Goal: Task Accomplishment & Management: Manage account settings

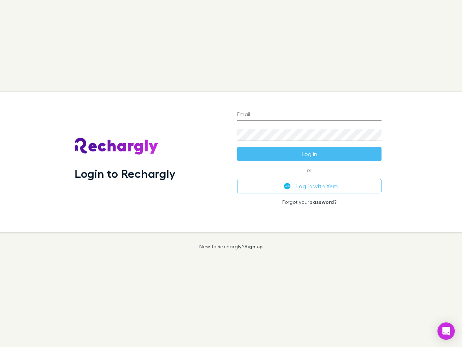
click at [231, 173] on div "Login to Rechargly" at bounding box center [150, 162] width 162 height 140
click at [309, 115] on input "Email" at bounding box center [309, 115] width 144 height 12
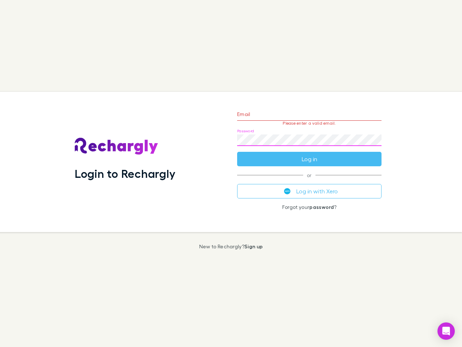
click at [309, 154] on form "Email Please enter a valid email. Password Log in" at bounding box center [309, 134] width 144 height 63
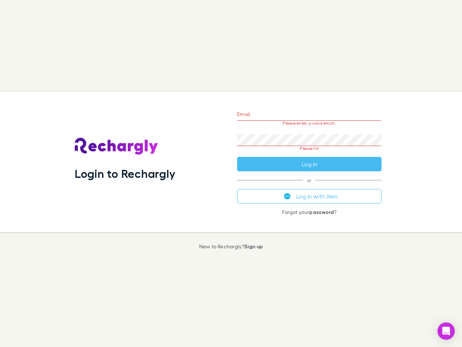
click at [309, 186] on div "Email Please enter a valid email. Password Please fill Log in or Log in with Xe…" at bounding box center [309, 162] width 156 height 140
click at [446, 331] on icon "Open Intercom Messenger" at bounding box center [447, 330] width 8 height 9
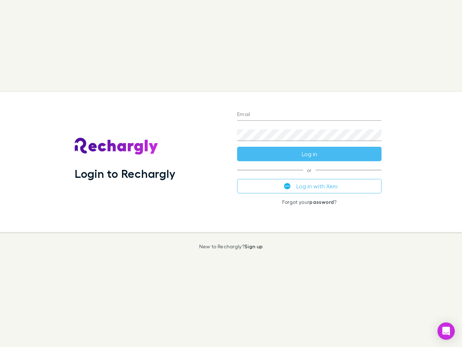
click at [231, 173] on div "Login to Rechargly" at bounding box center [150, 162] width 162 height 140
click at [309, 115] on input "Email" at bounding box center [309, 115] width 144 height 12
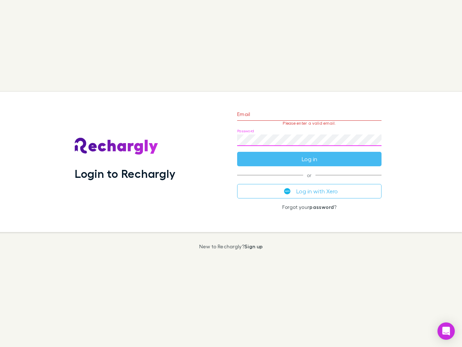
click at [309, 154] on form "Email Please enter a valid email. Password Log in" at bounding box center [309, 134] width 144 height 63
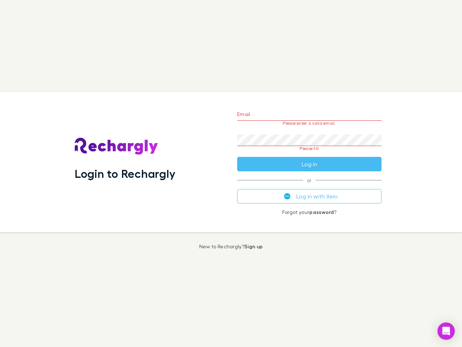
click at [309, 186] on div "Email Please enter a valid email. Password Please fill Log in or Log in with Xe…" at bounding box center [309, 162] width 156 height 140
click at [446, 331] on icon "Open Intercom Messenger" at bounding box center [447, 330] width 8 height 9
